Goal: Task Accomplishment & Management: Use online tool/utility

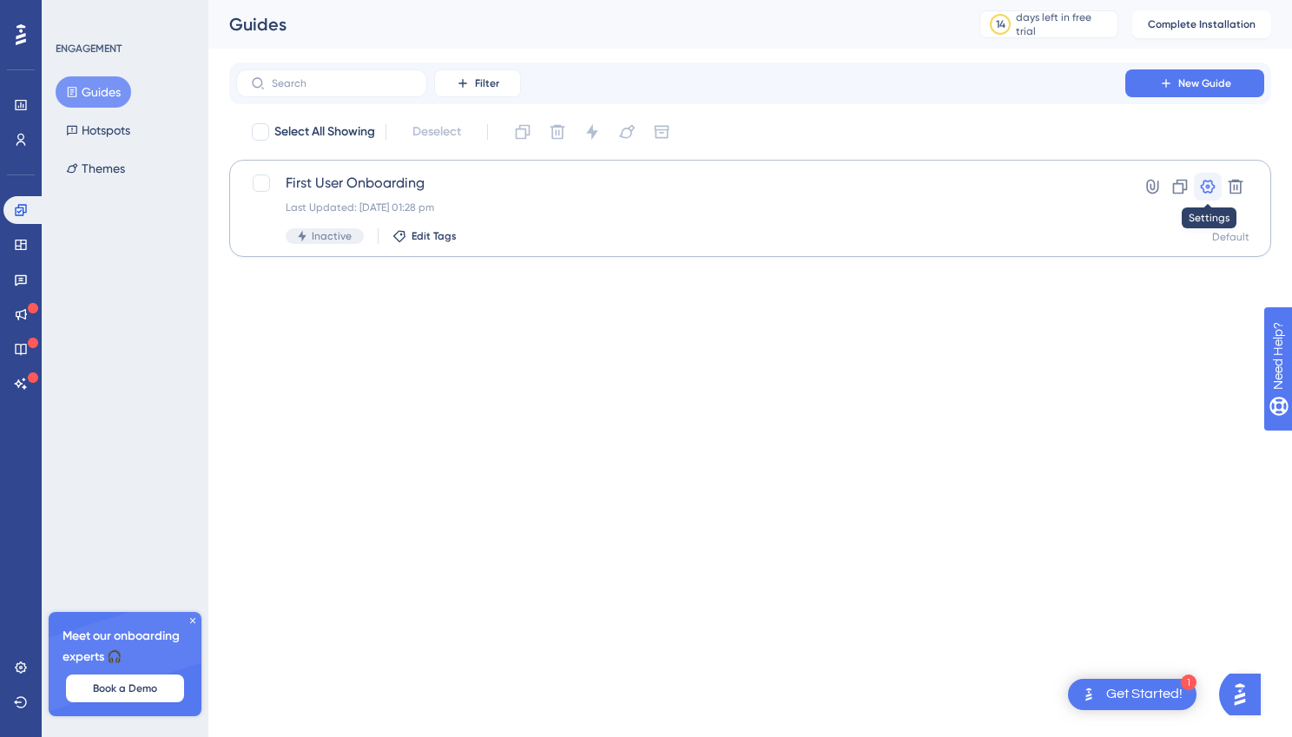
click at [1213, 184] on icon at bounding box center [1207, 186] width 17 height 17
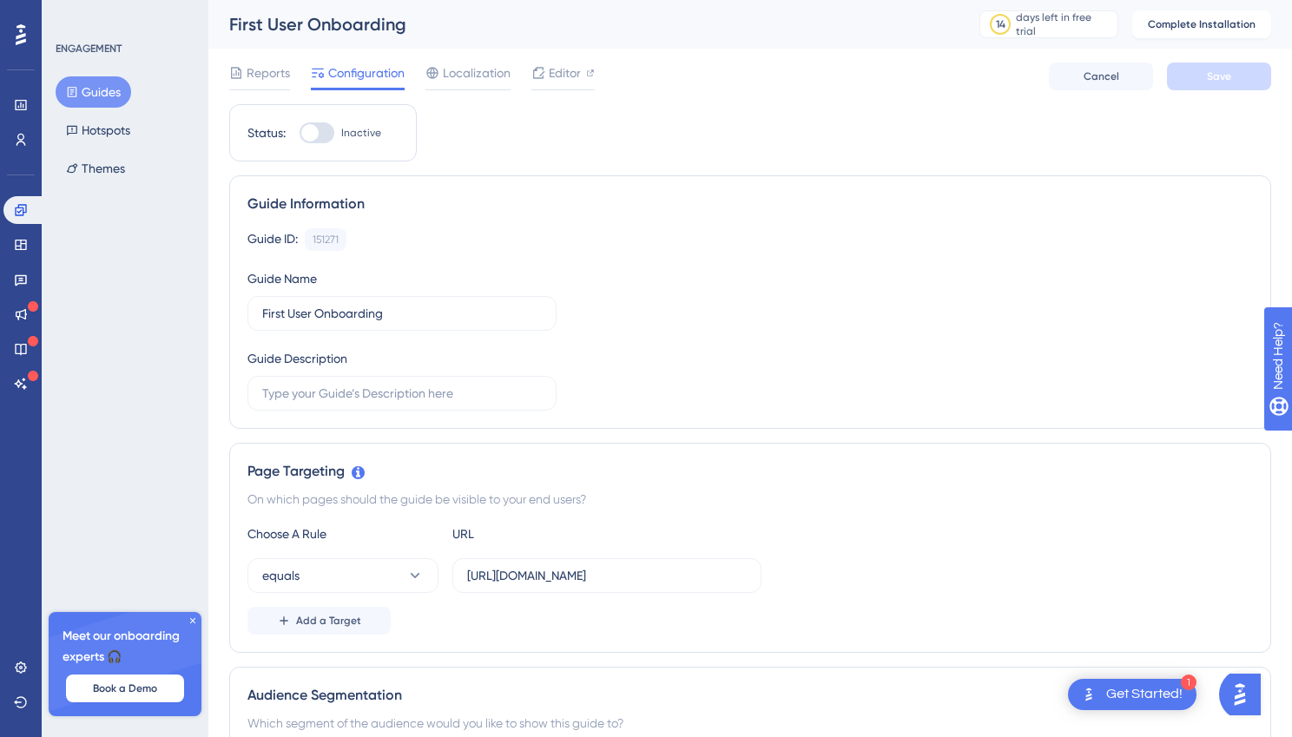
click at [320, 131] on div at bounding box center [316, 132] width 35 height 21
click at [299, 133] on input "Inactive" at bounding box center [299, 133] width 1 height 1
checkbox input "false"
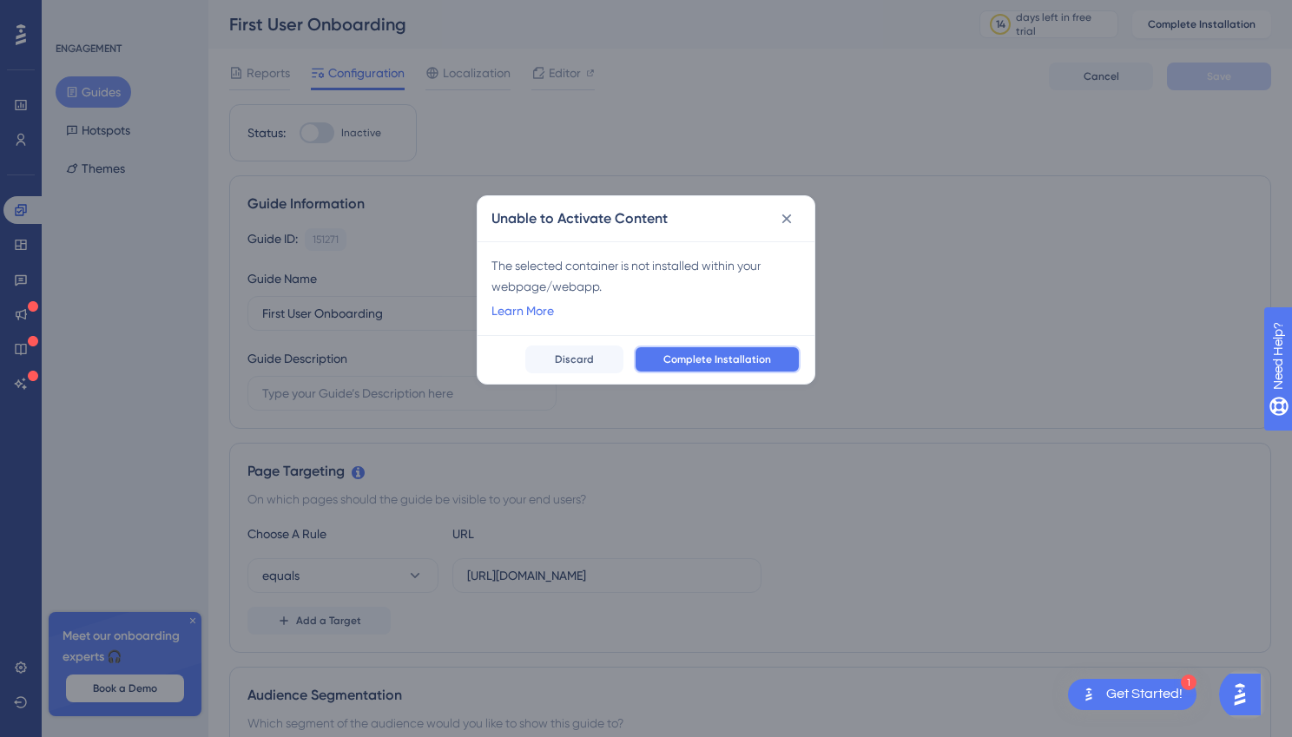
click at [746, 359] on span "Complete Installation" at bounding box center [717, 359] width 108 height 14
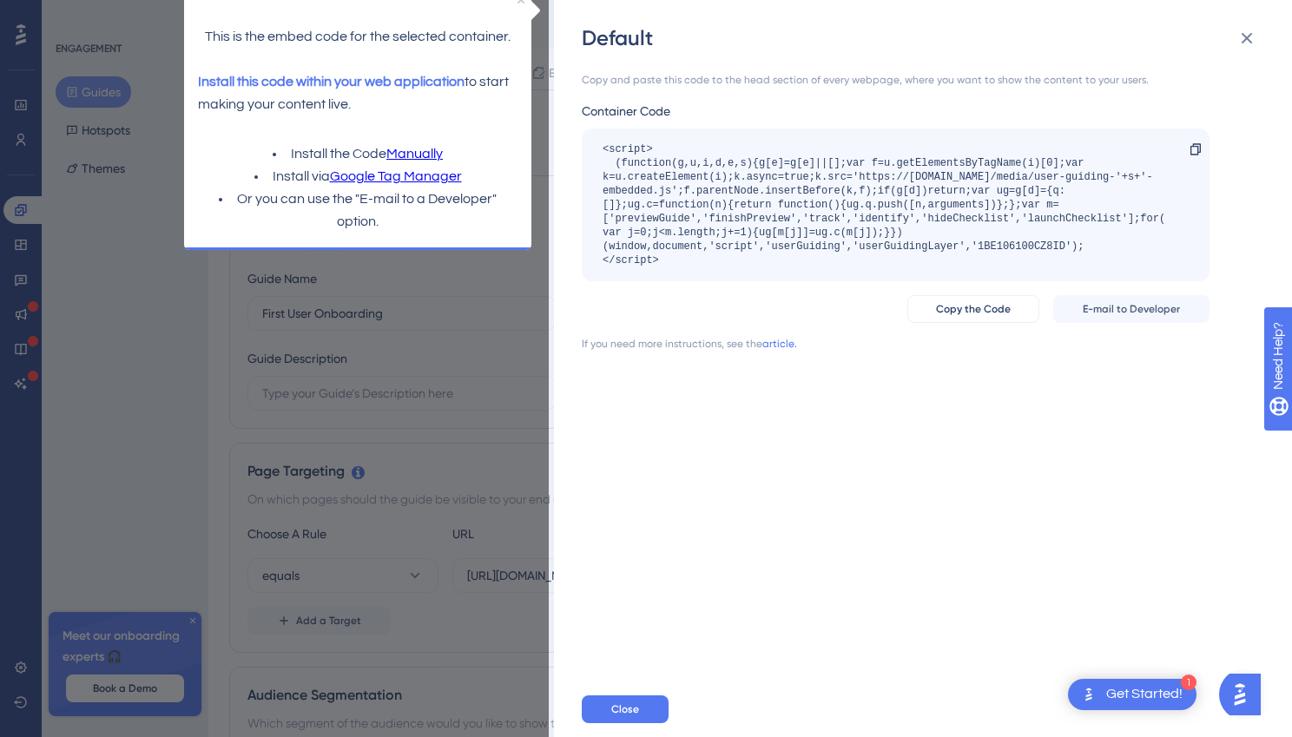
drag, startPoint x: 679, startPoint y: 264, endPoint x: 601, endPoint y: 152, distance: 136.5
click at [601, 152] on div "<script> (function(g,u,i,d,e,s){g[e]=g[e]||[];var f=u.getElementsByTagName(i)[0…" at bounding box center [896, 204] width 628 height 153
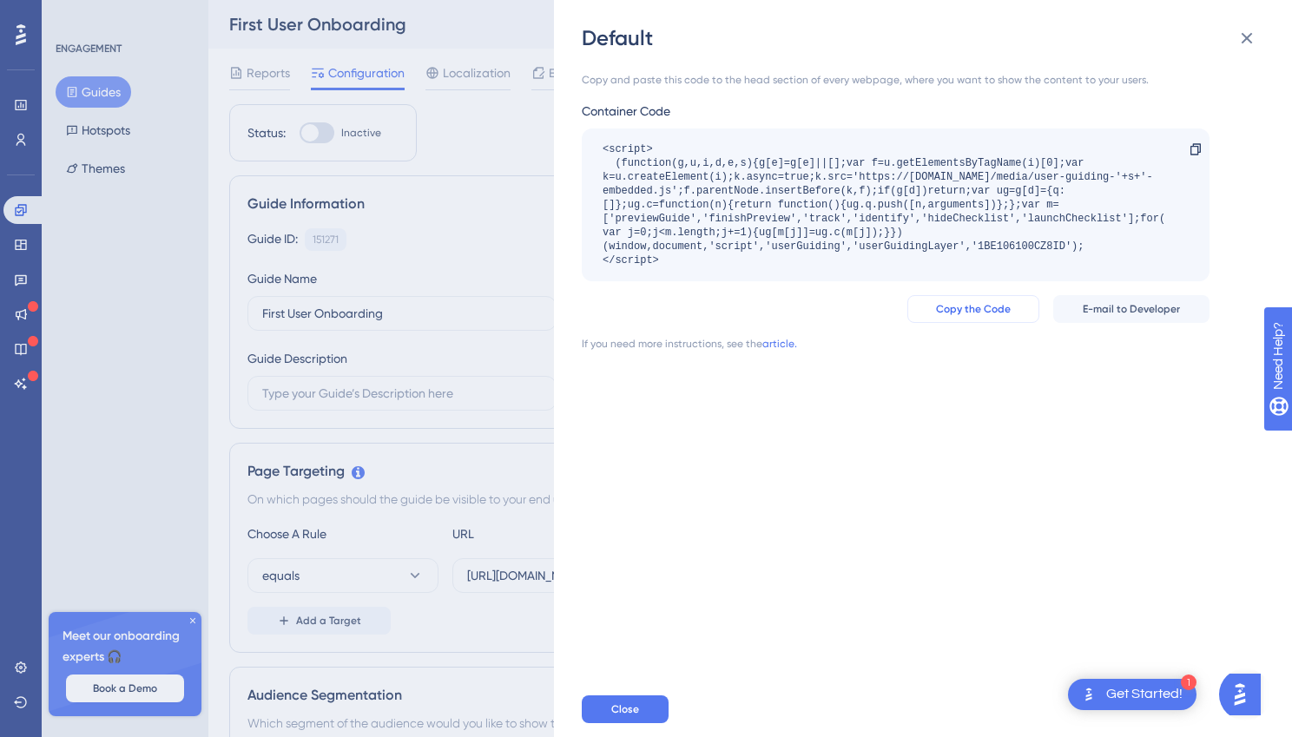
click at [964, 308] on span "Copy the Code" at bounding box center [973, 309] width 75 height 14
copy div "<script> (function(g,u,i,d,e,s){g[e]=g[e]||[];var f=u.getElementsByTagName(i)[0…"
click at [498, 346] on div "Default Copy and paste this code to the head section of every webpage, where yo…" at bounding box center [646, 368] width 1292 height 737
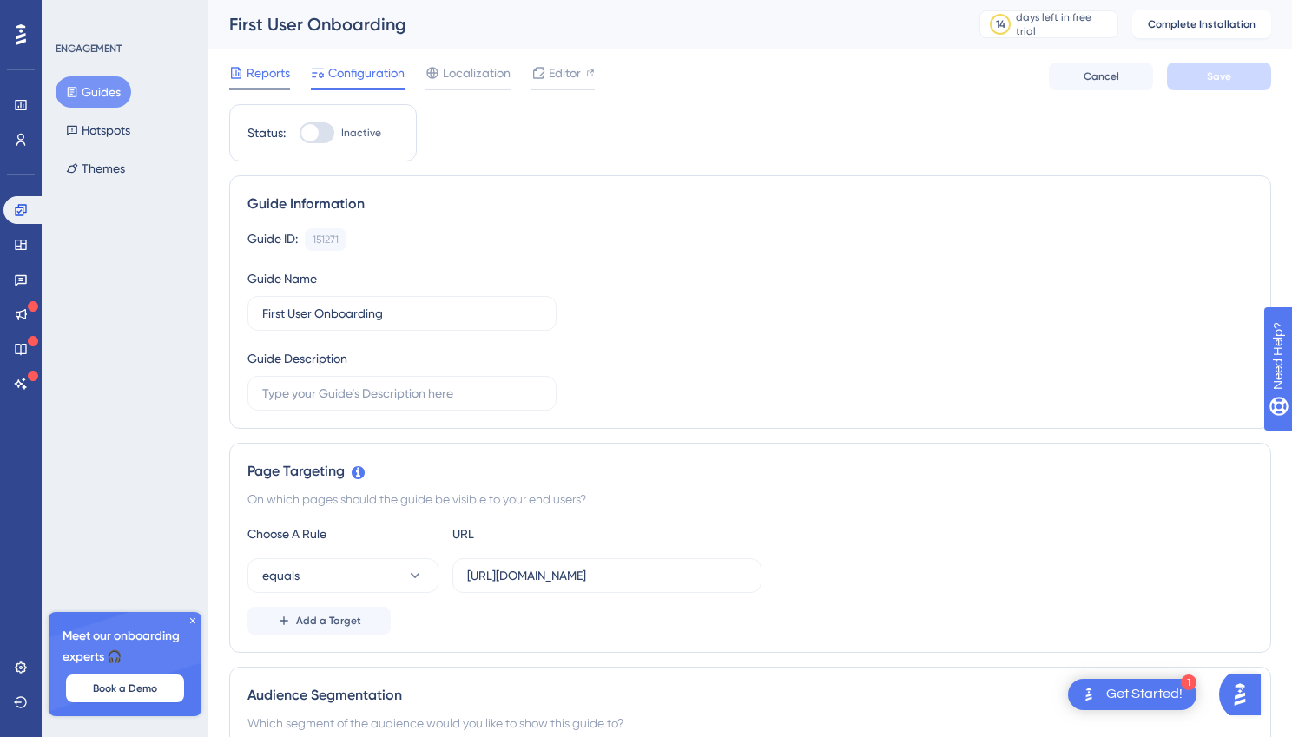
click at [279, 74] on span "Reports" at bounding box center [268, 73] width 43 height 21
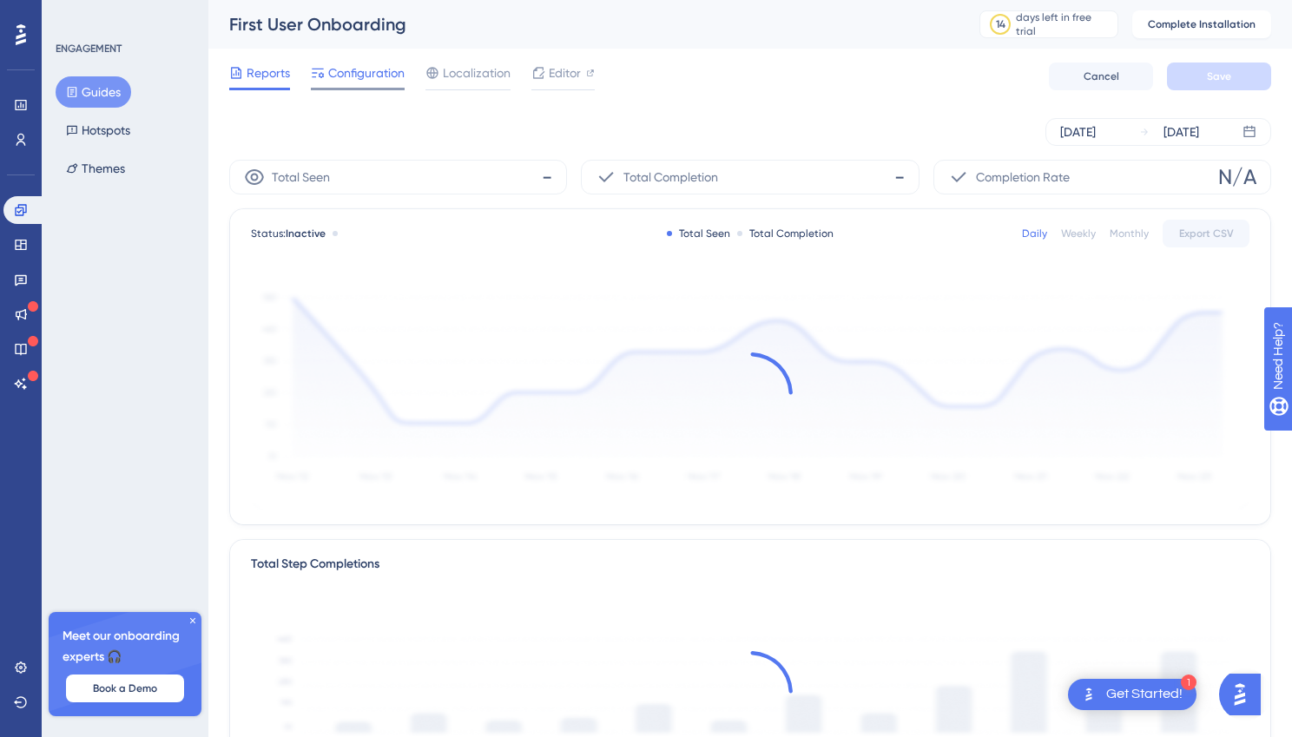
click at [349, 76] on span "Configuration" at bounding box center [366, 73] width 76 height 21
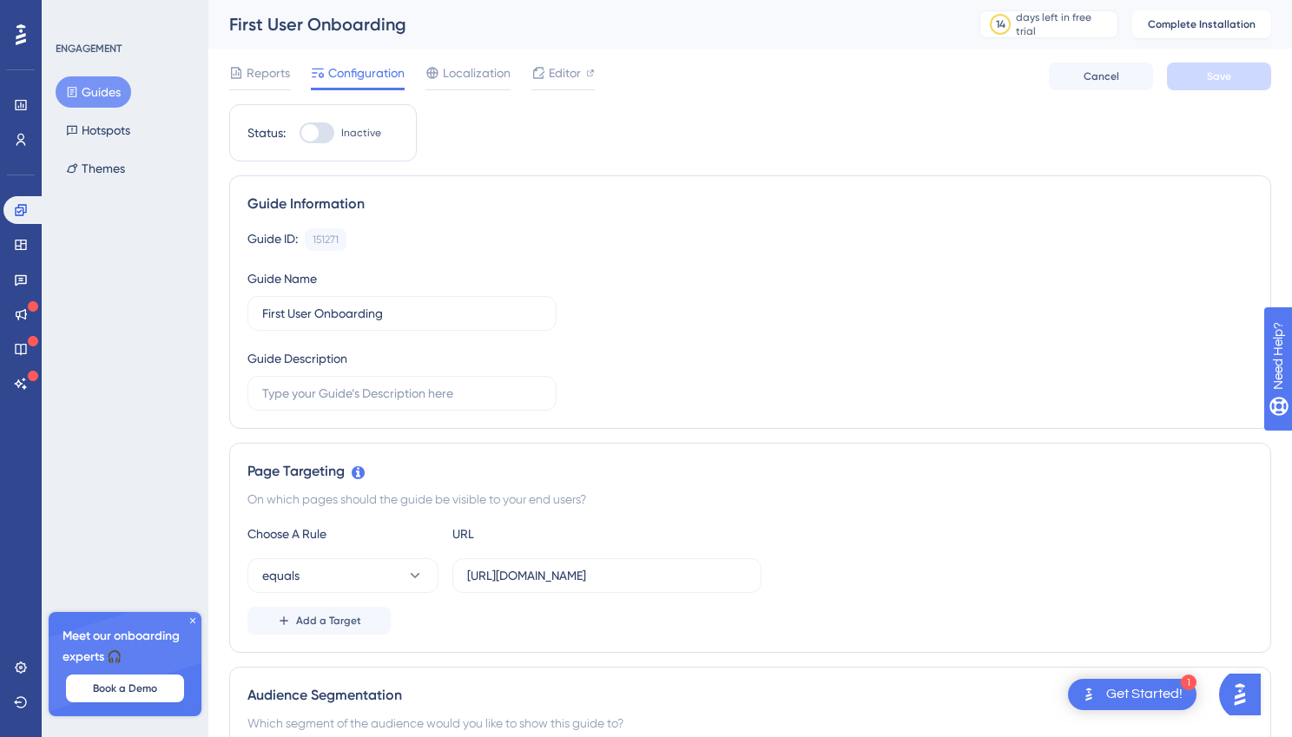
click at [329, 129] on div at bounding box center [316, 132] width 35 height 21
click at [299, 133] on input "Inactive" at bounding box center [299, 133] width 1 height 1
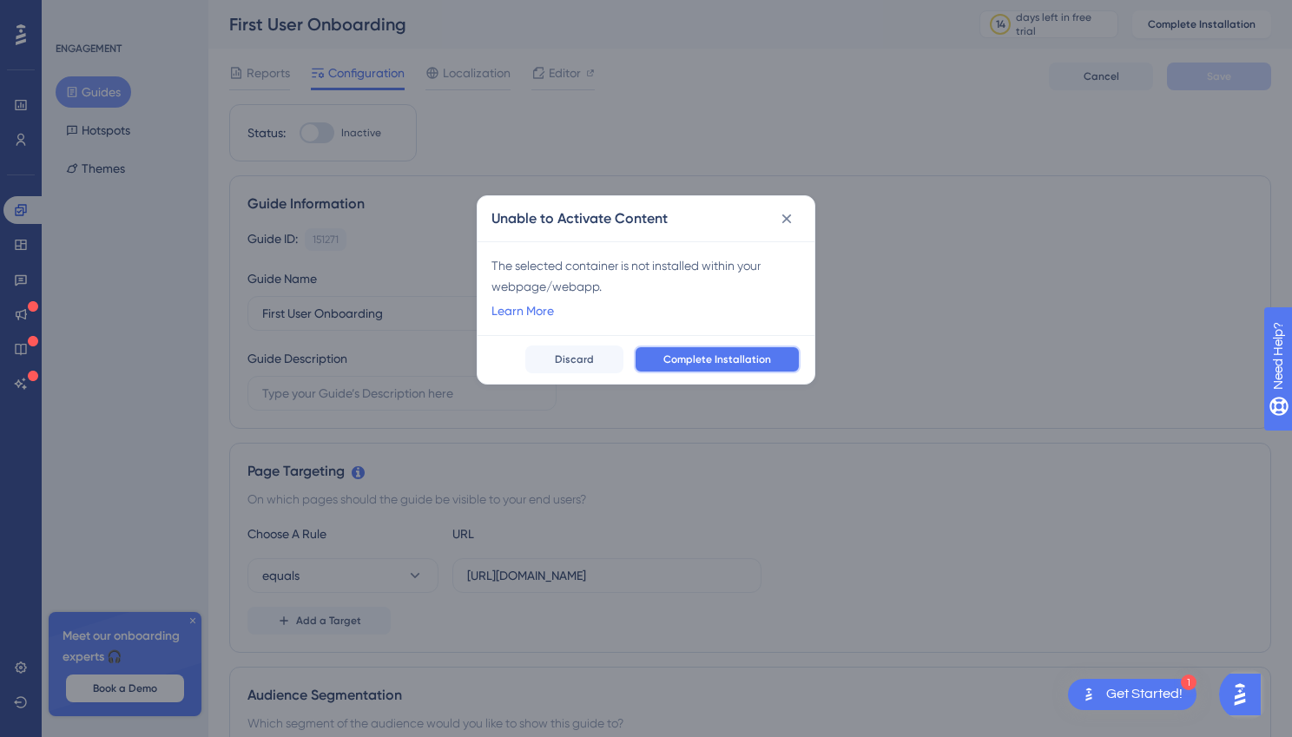
click at [732, 360] on span "Complete Installation" at bounding box center [717, 359] width 108 height 14
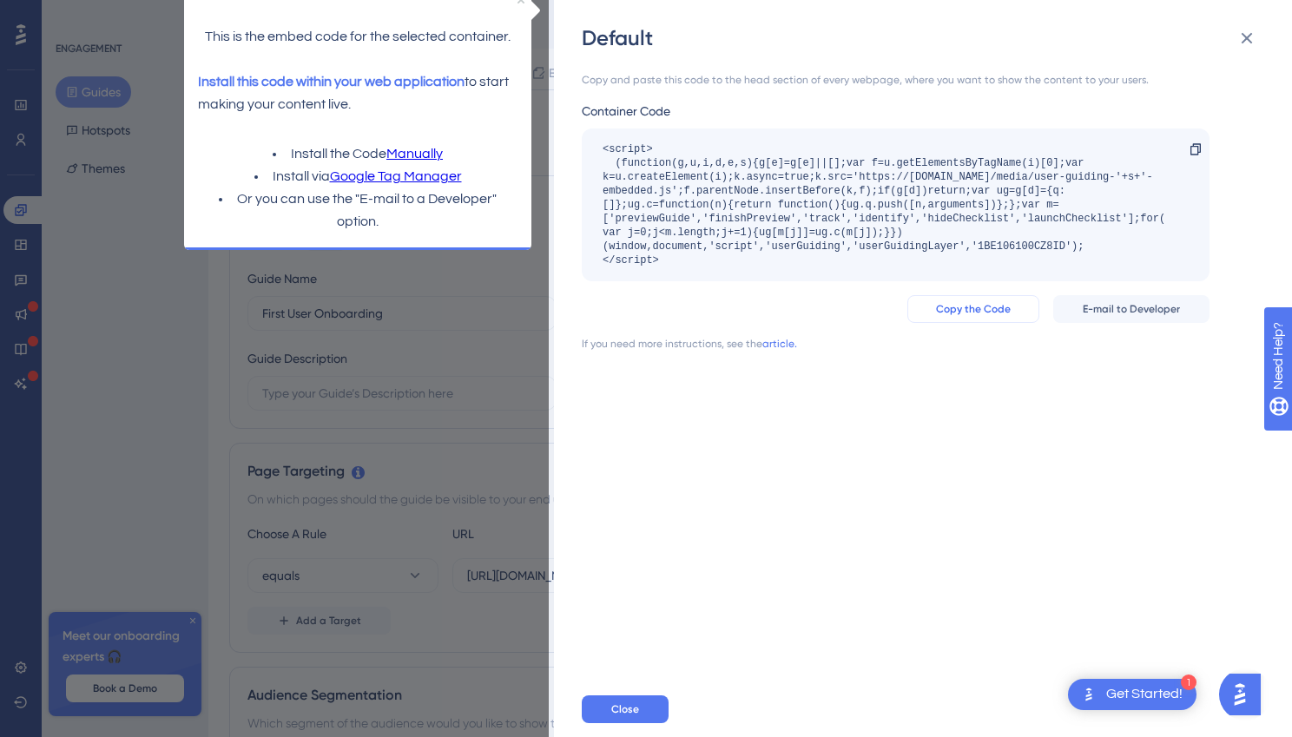
click at [1001, 311] on span "Copy the Code" at bounding box center [973, 309] width 75 height 14
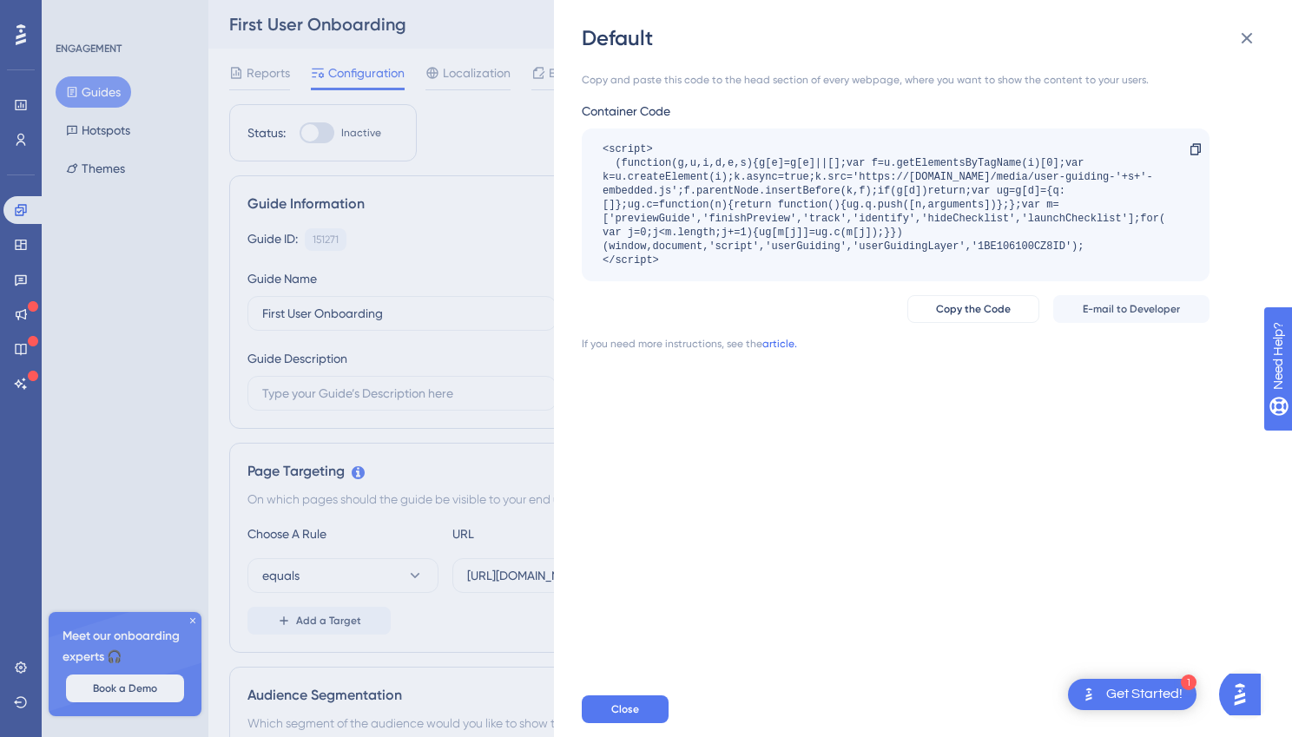
click at [780, 343] on link "article." at bounding box center [779, 344] width 35 height 14
click at [183, 394] on div "Default Copy and paste this code to the head section of every webpage, where yo…" at bounding box center [646, 368] width 1292 height 737
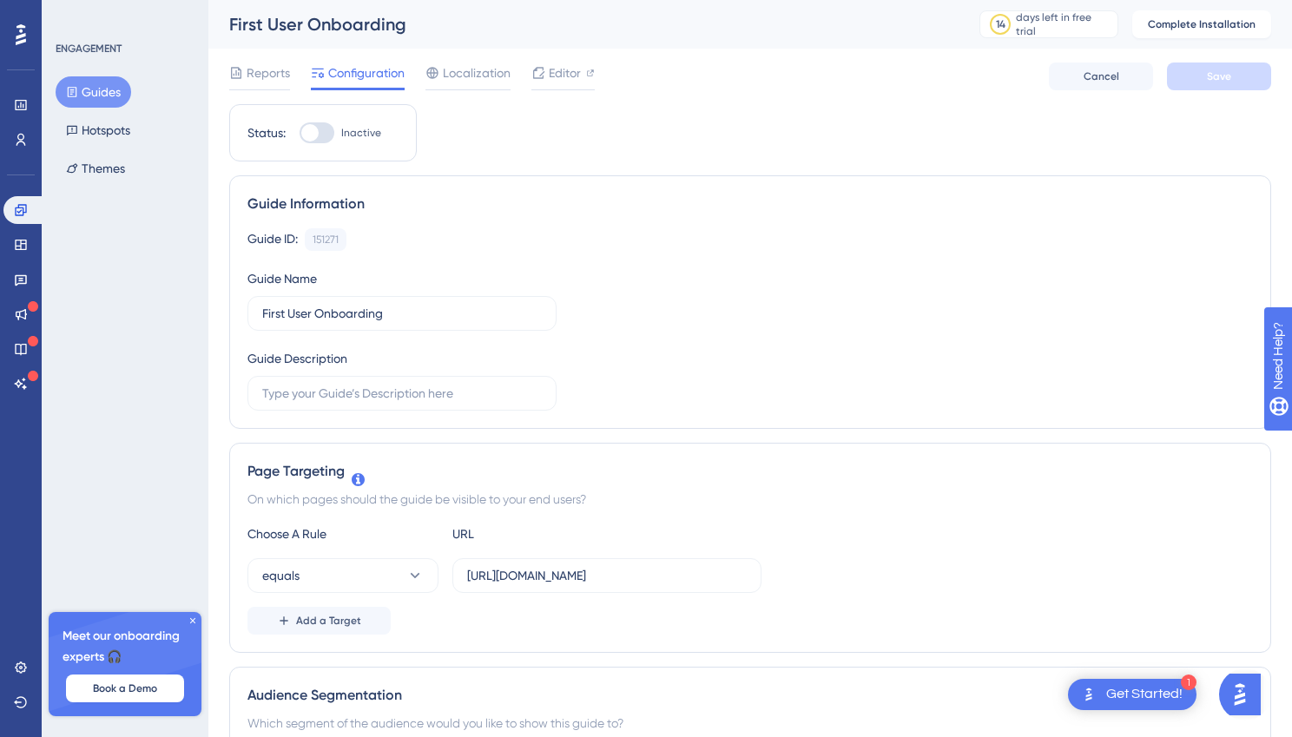
click at [319, 128] on div at bounding box center [316, 132] width 35 height 21
click at [299, 133] on input "Inactive" at bounding box center [299, 133] width 1 height 1
checkbox input "false"
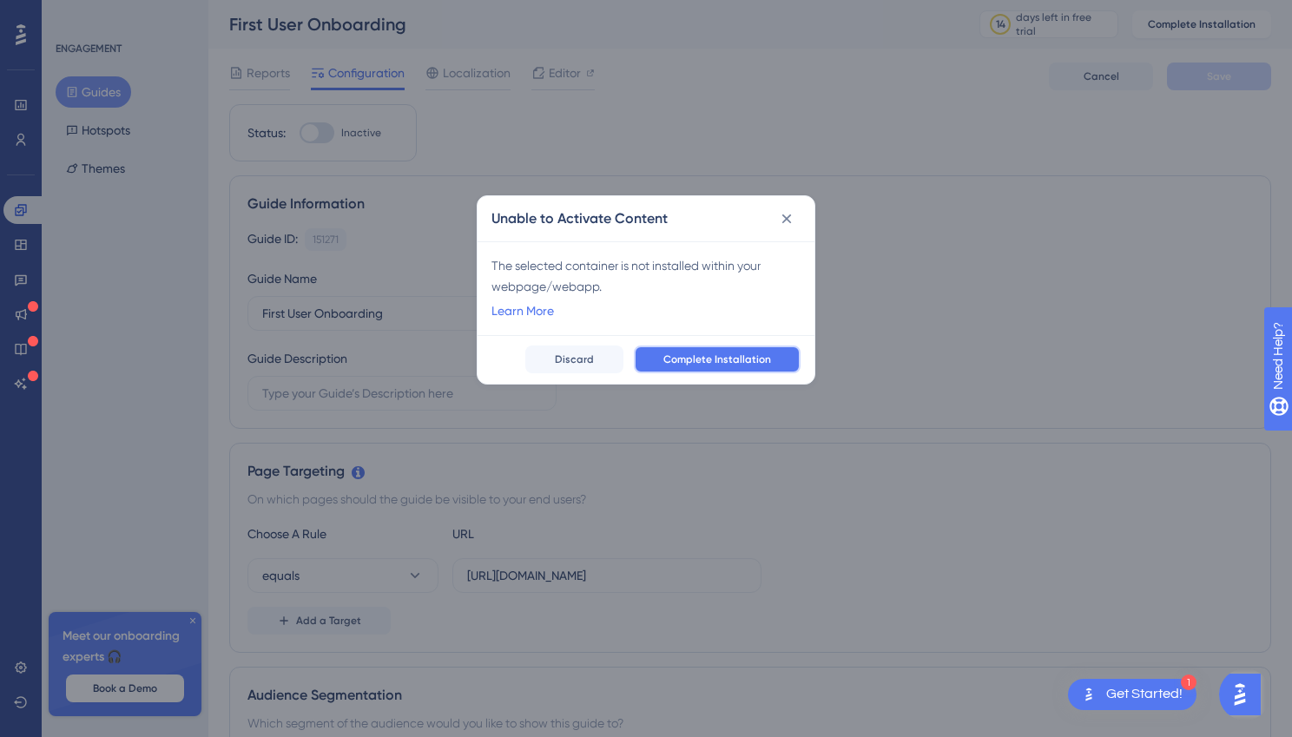
click at [746, 359] on span "Complete Installation" at bounding box center [717, 359] width 108 height 14
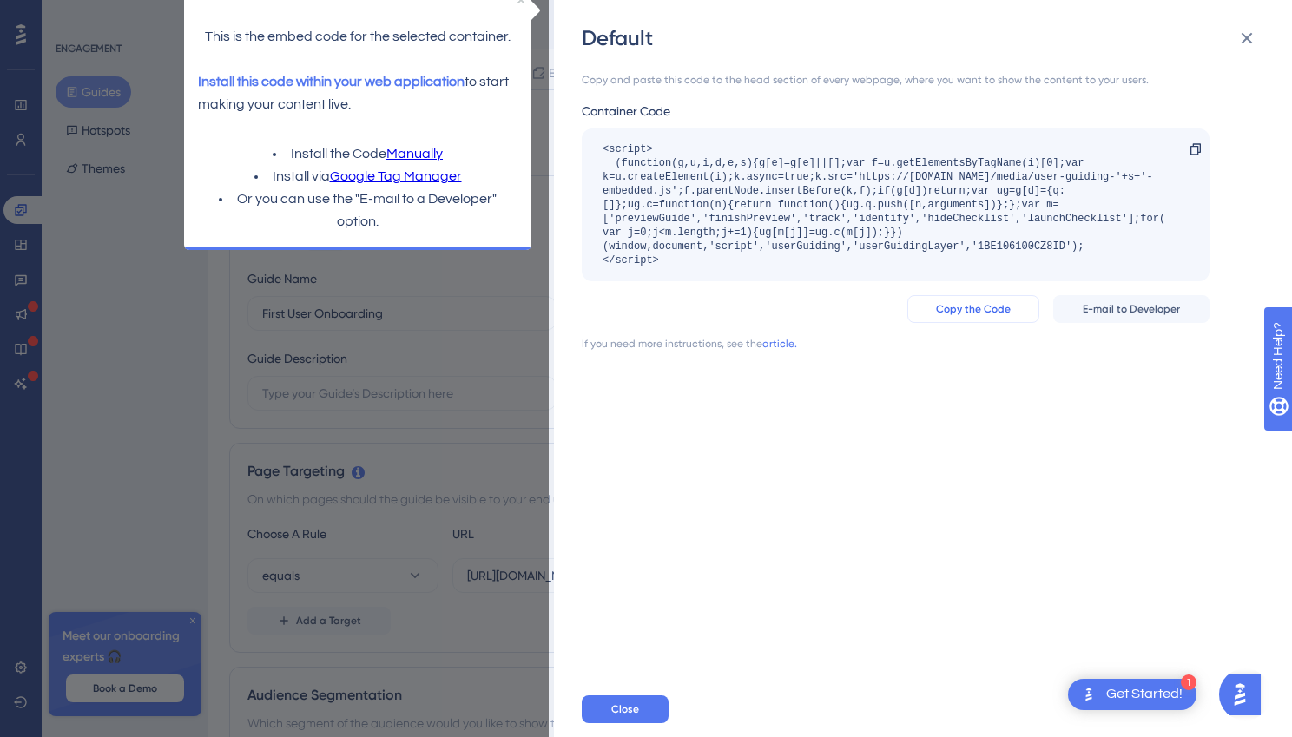
click at [1007, 309] on span "Copy the Code" at bounding box center [973, 309] width 75 height 14
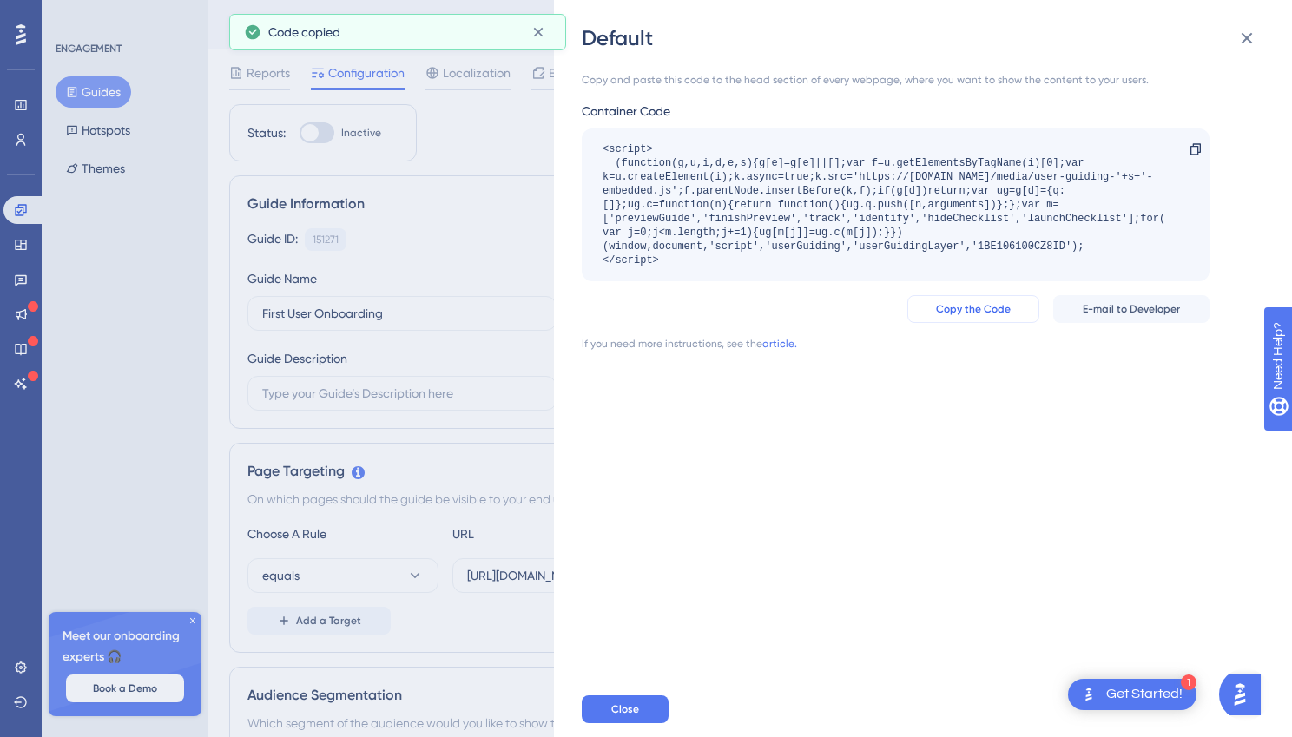
click at [1002, 307] on span "Copy the Code" at bounding box center [973, 309] width 75 height 14
click at [1016, 315] on button "Copy the Code" at bounding box center [973, 309] width 132 height 28
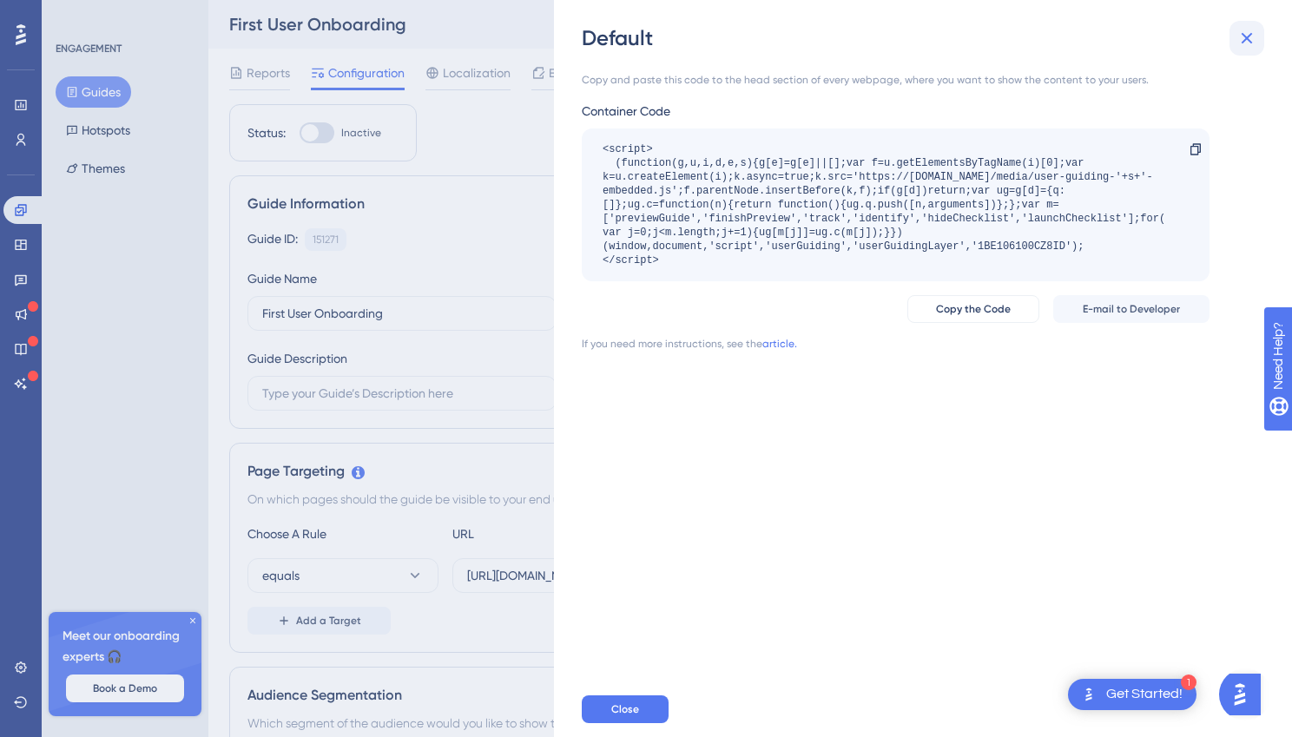
click at [1241, 39] on icon at bounding box center [1246, 38] width 21 height 21
